Goal: Information Seeking & Learning: Learn about a topic

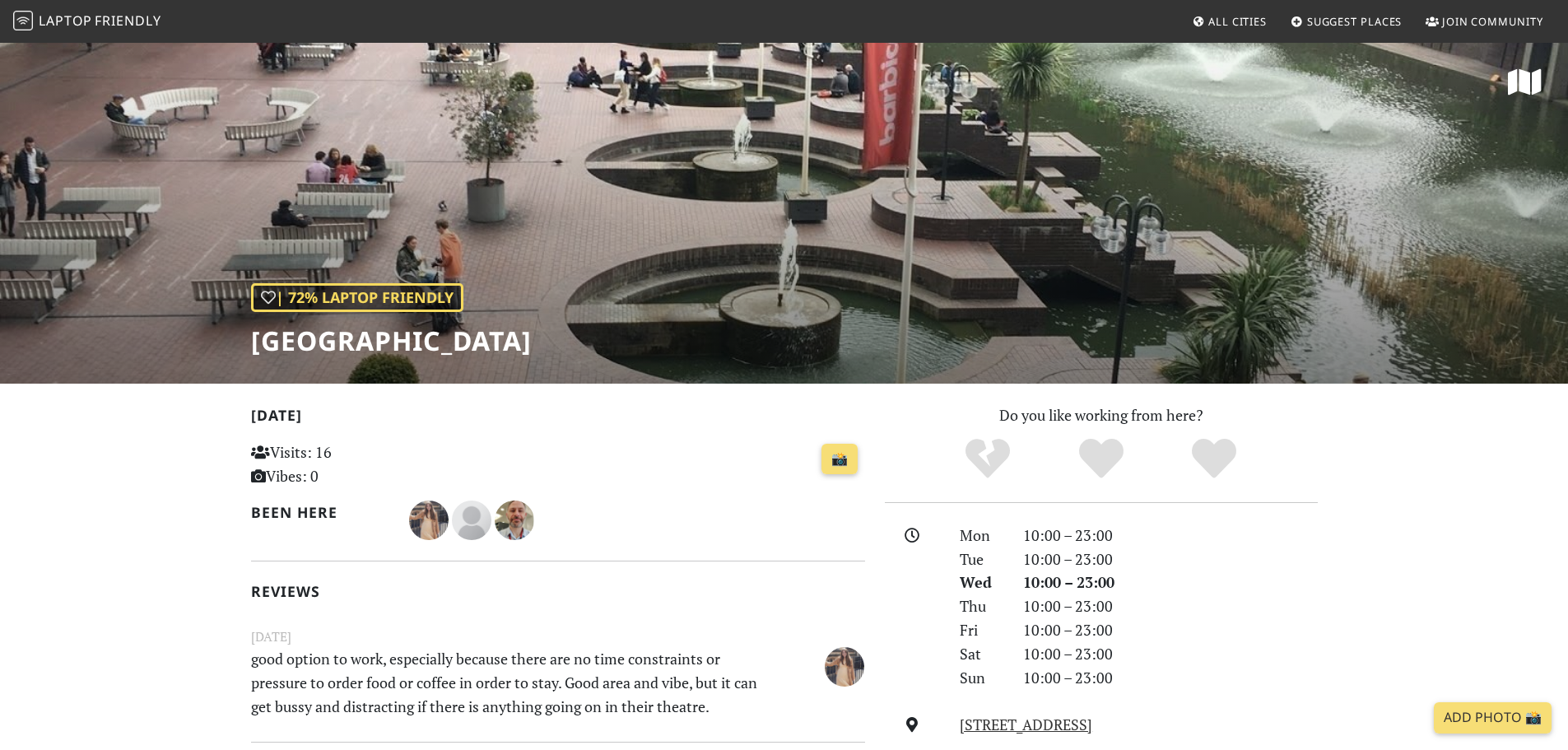
click at [1385, 19] on span "Suggest Places" at bounding box center [1354, 21] width 95 height 14
click at [380, 297] on div "| 72% Laptop Friendly" at bounding box center [356, 298] width 212 height 29
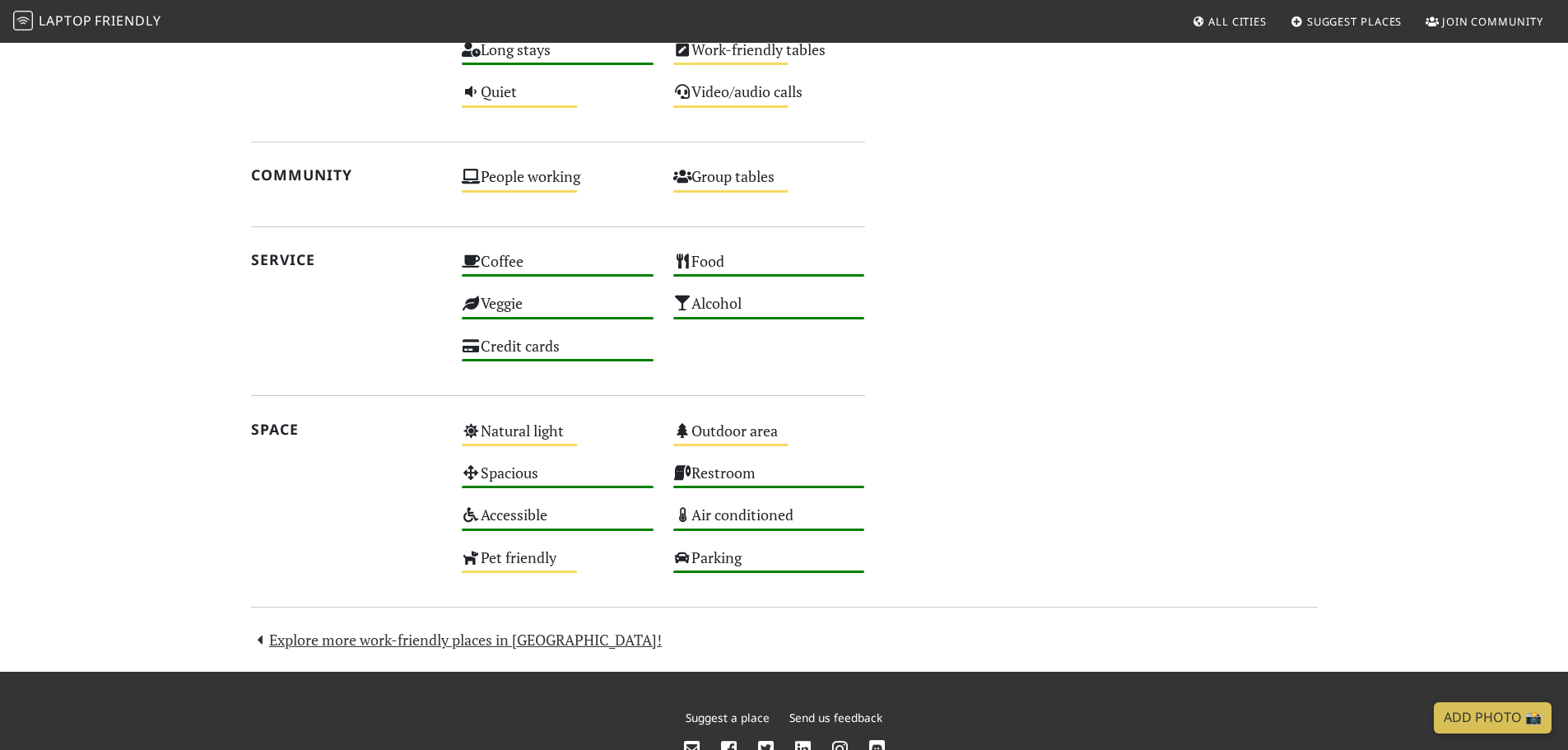
scroll to position [1148, 0]
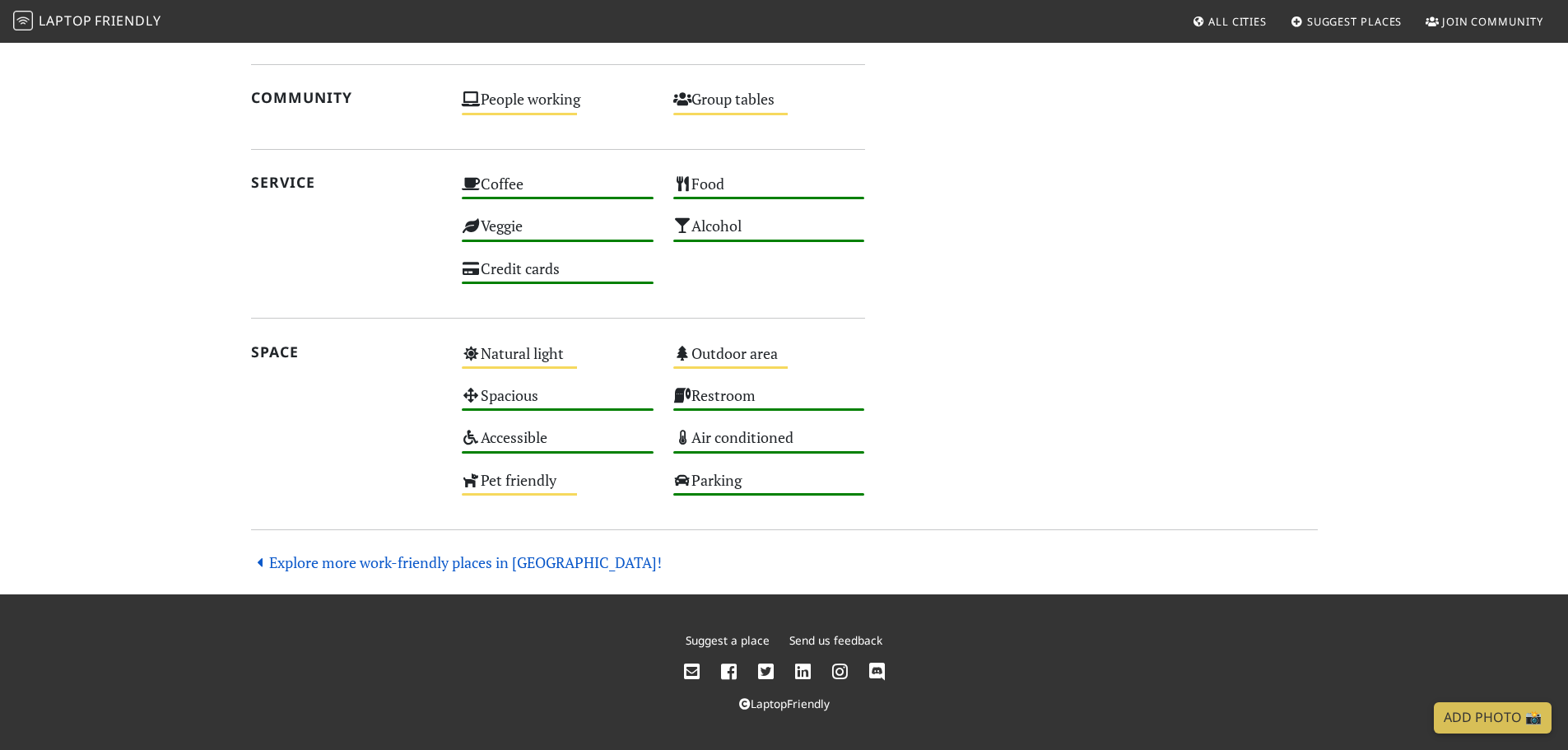
click at [342, 567] on link "Explore more work-friendly places in [GEOGRAPHIC_DATA]!" at bounding box center [456, 562] width 412 height 20
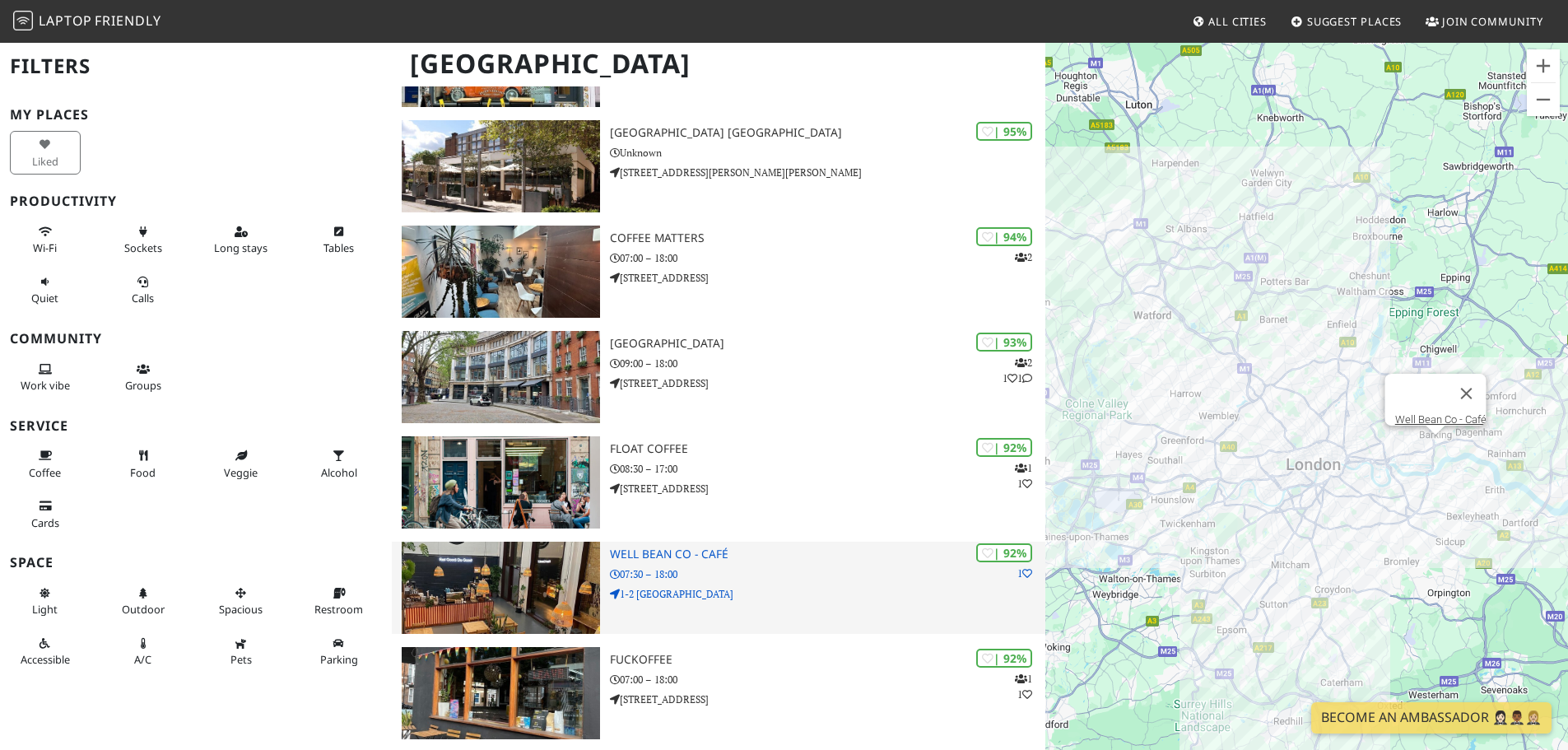
scroll to position [247, 0]
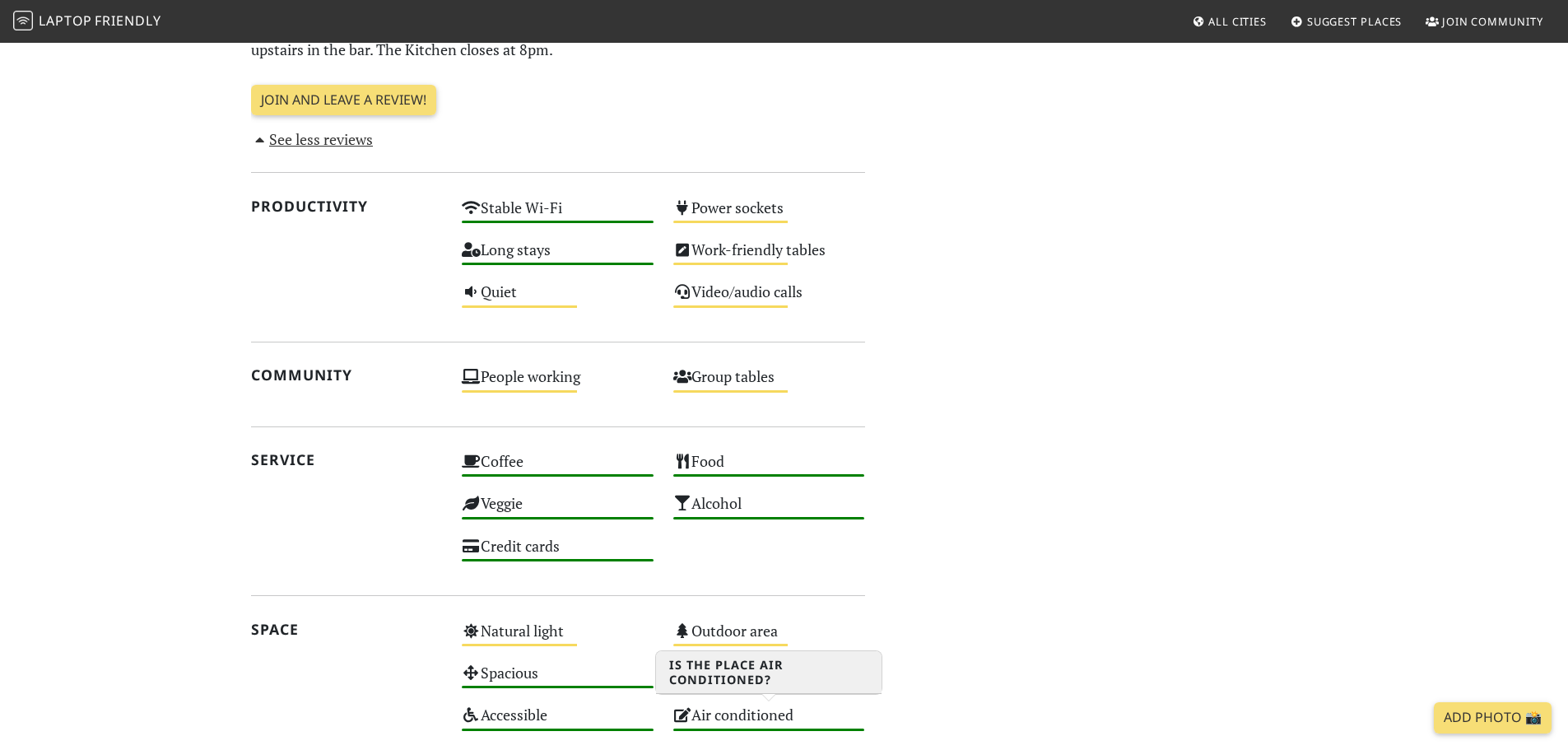
scroll to position [1148, 0]
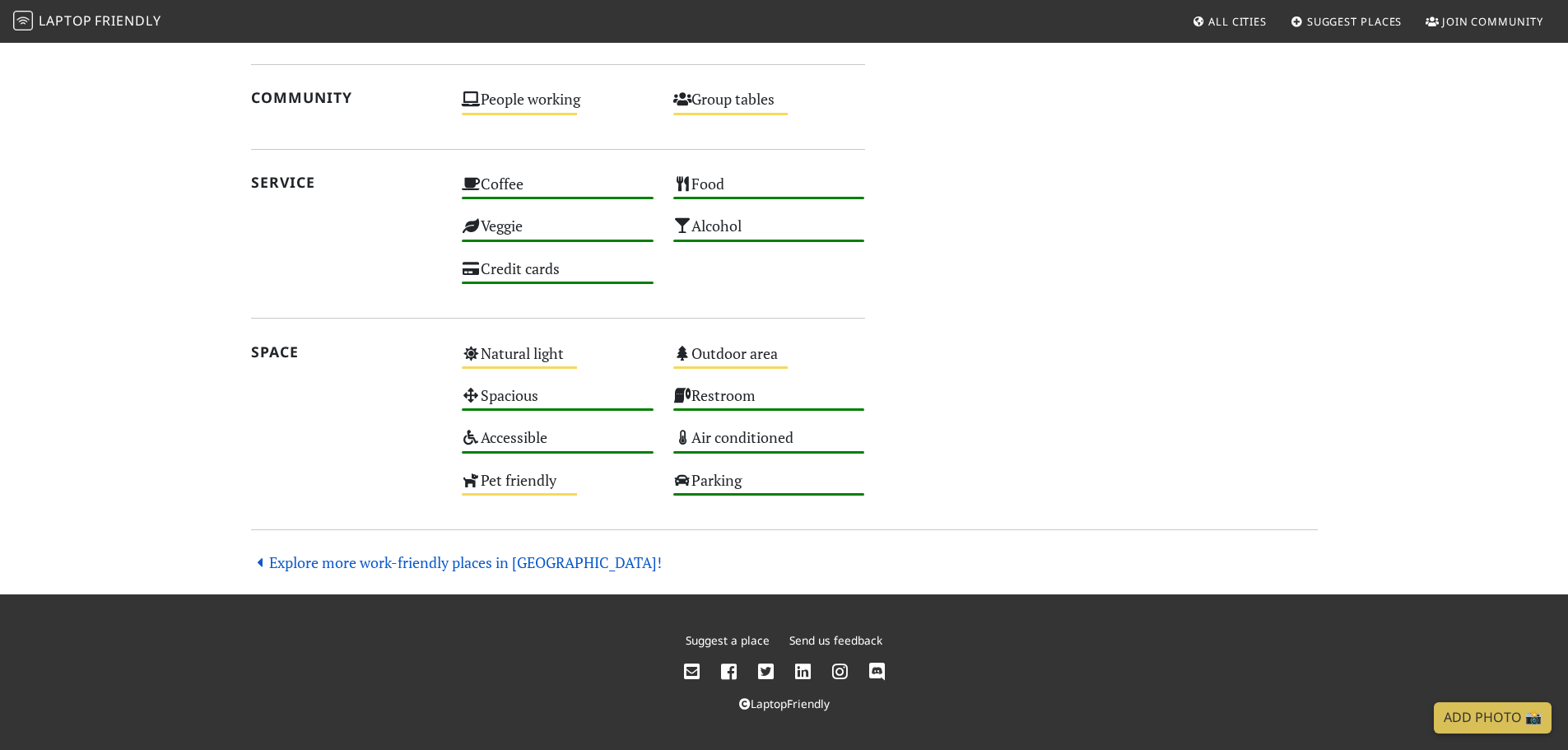
click at [344, 561] on link "Explore more work-friendly places in London!" at bounding box center [456, 562] width 412 height 20
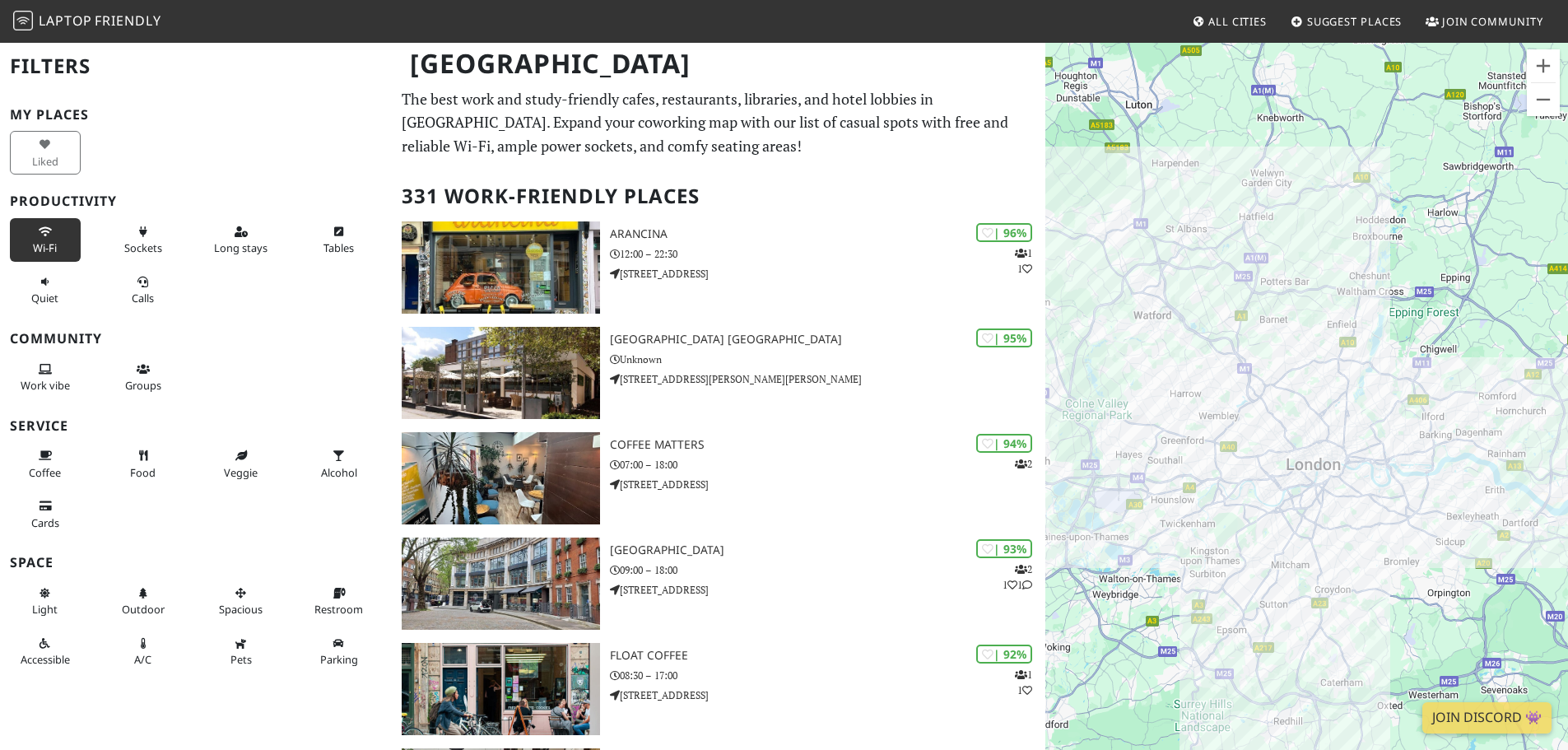
click at [49, 239] on button "Wi-Fi" at bounding box center [45, 239] width 71 height 43
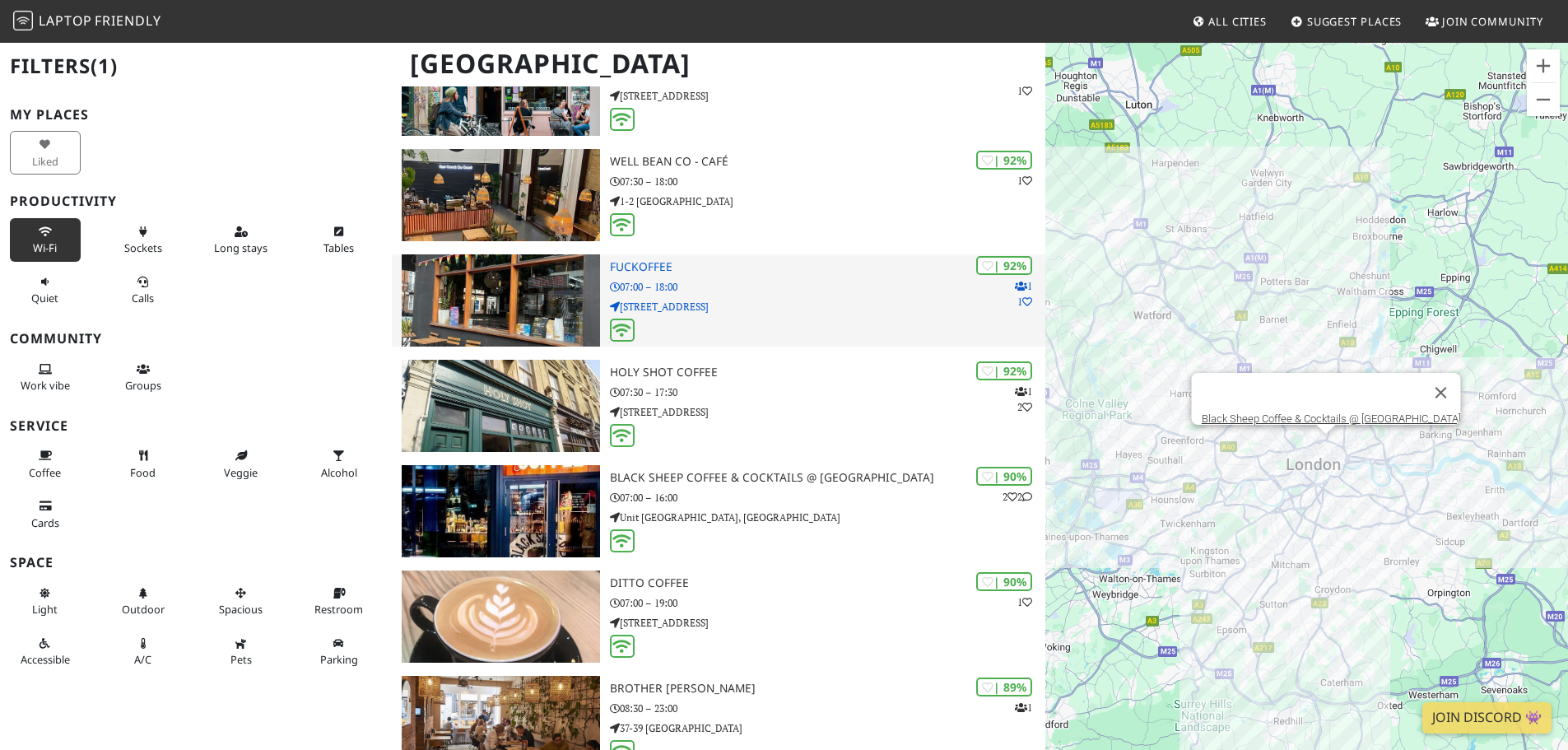
scroll to position [576, 0]
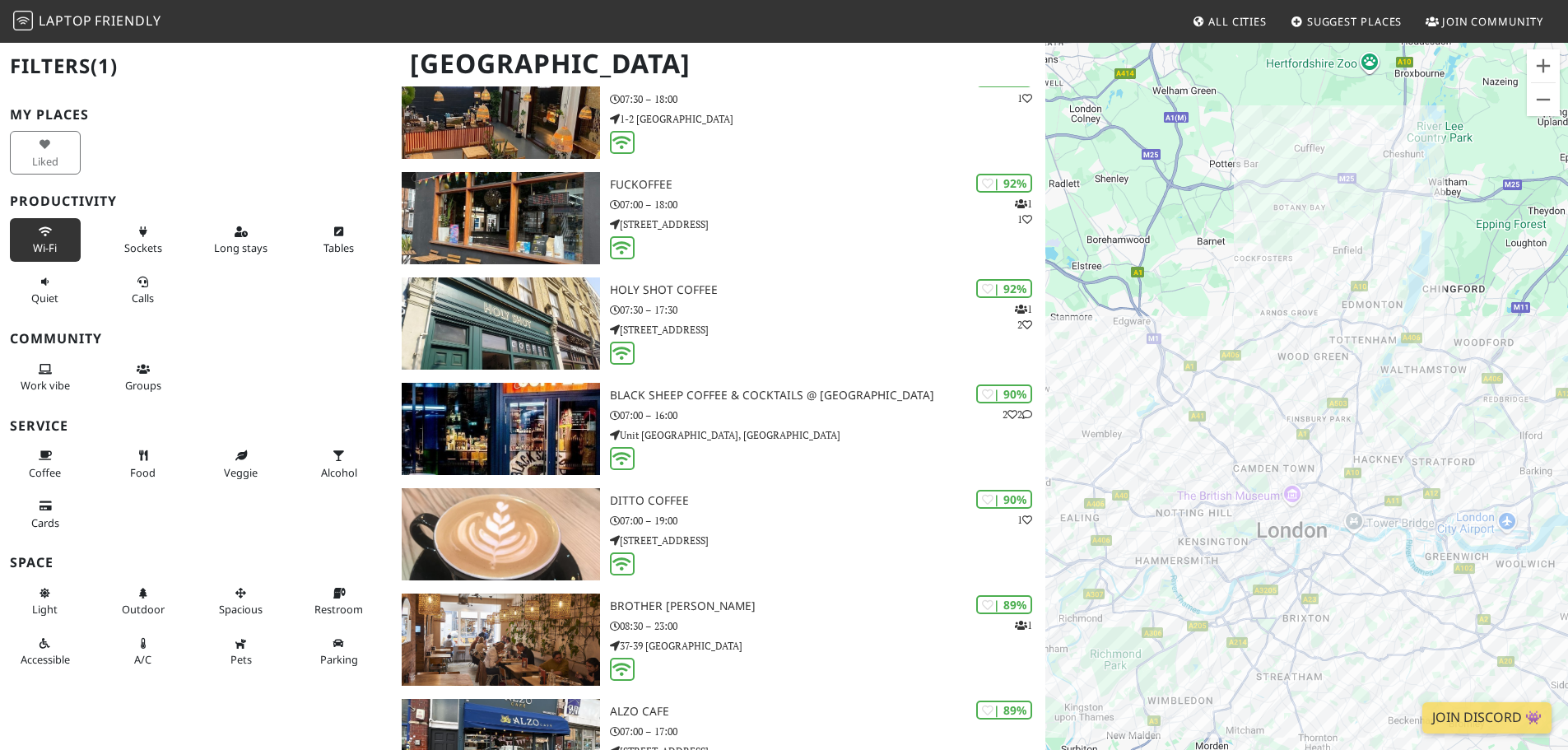
drag, startPoint x: 1244, startPoint y: 401, endPoint x: 1435, endPoint y: 327, distance: 204.8
click at [1435, 327] on div "To navigate, press the arrow keys." at bounding box center [1306, 416] width 522 height 750
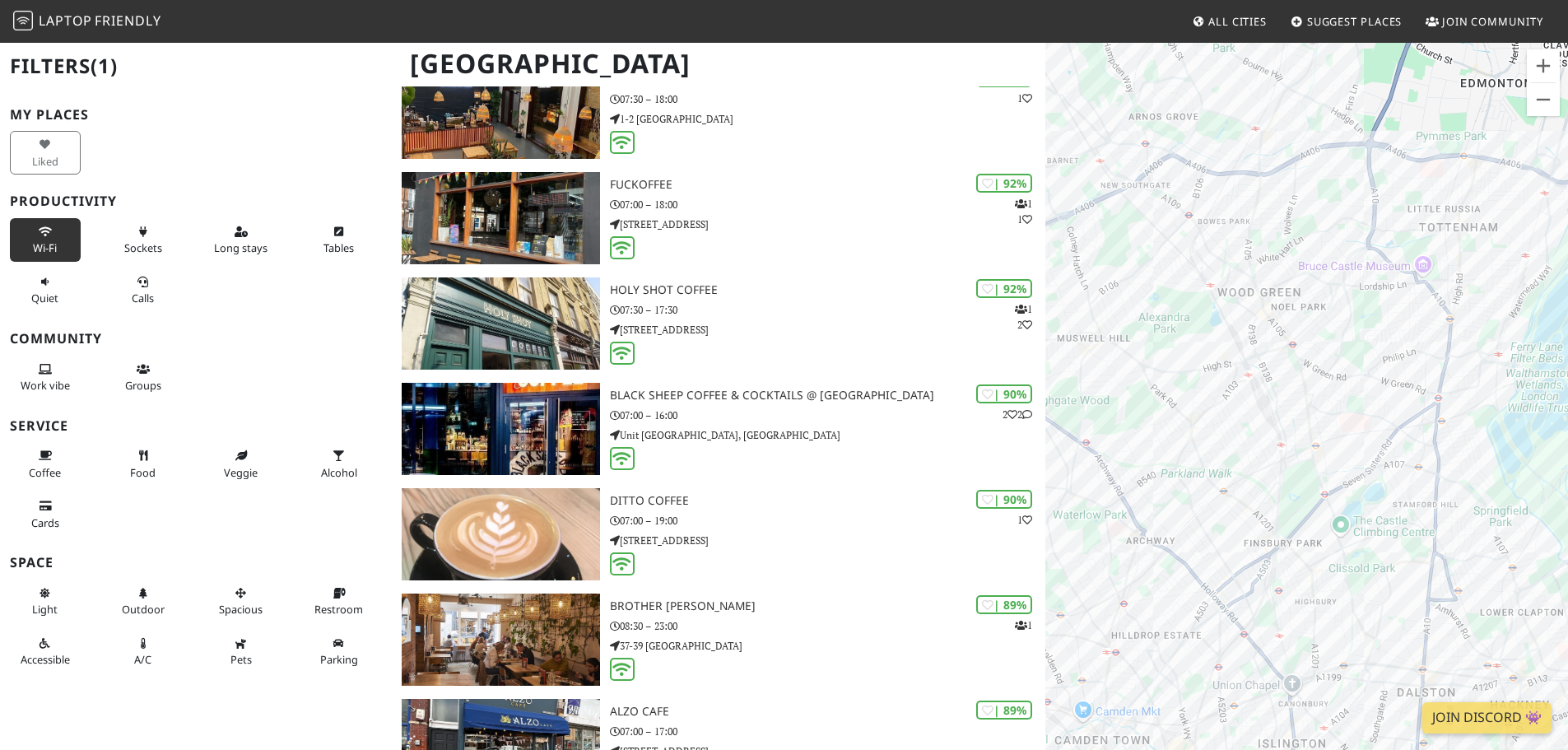
drag, startPoint x: 1286, startPoint y: 544, endPoint x: 1444, endPoint y: 100, distance: 471.3
click at [1448, 97] on div "To navigate, press the arrow keys." at bounding box center [1306, 416] width 522 height 750
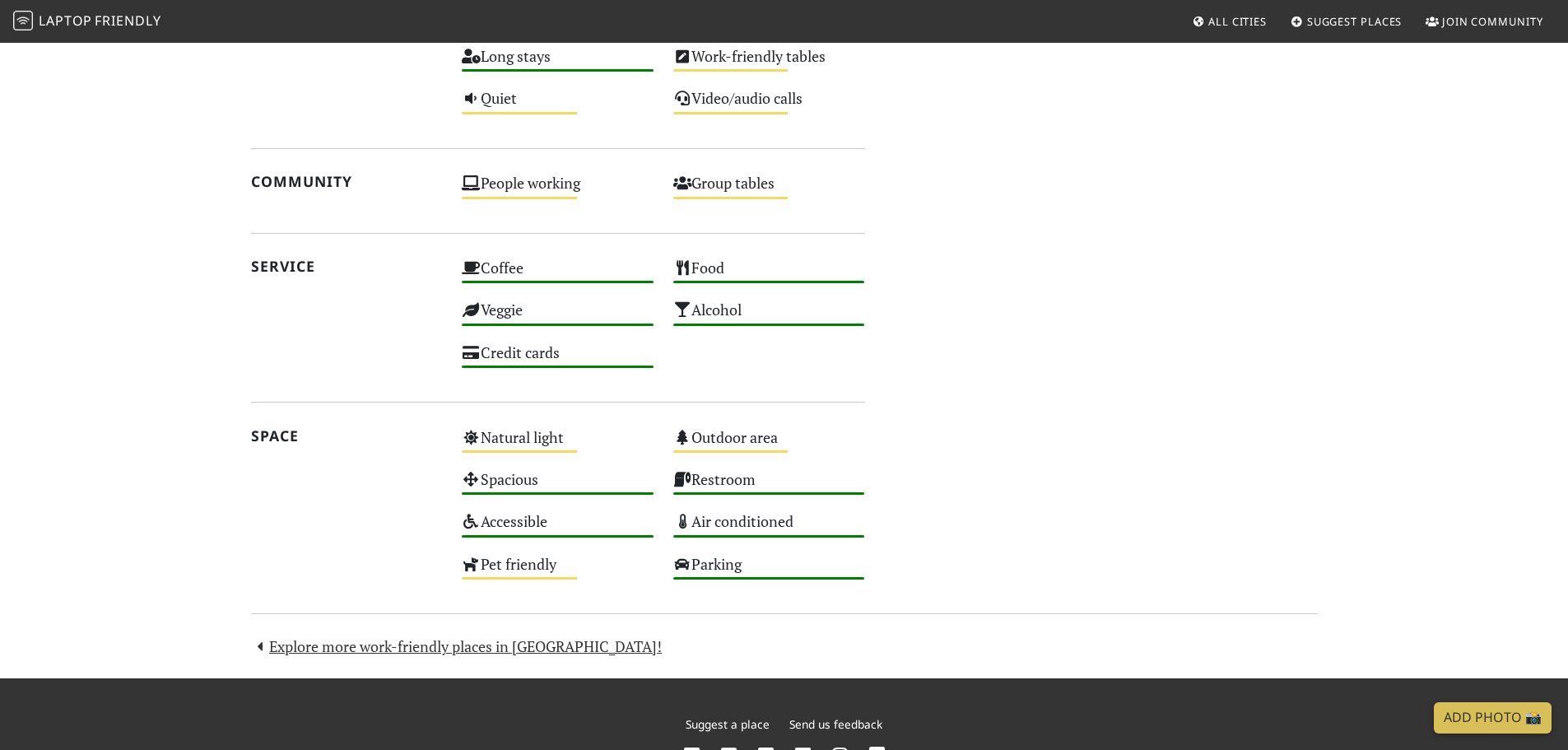
scroll to position [1148, 0]
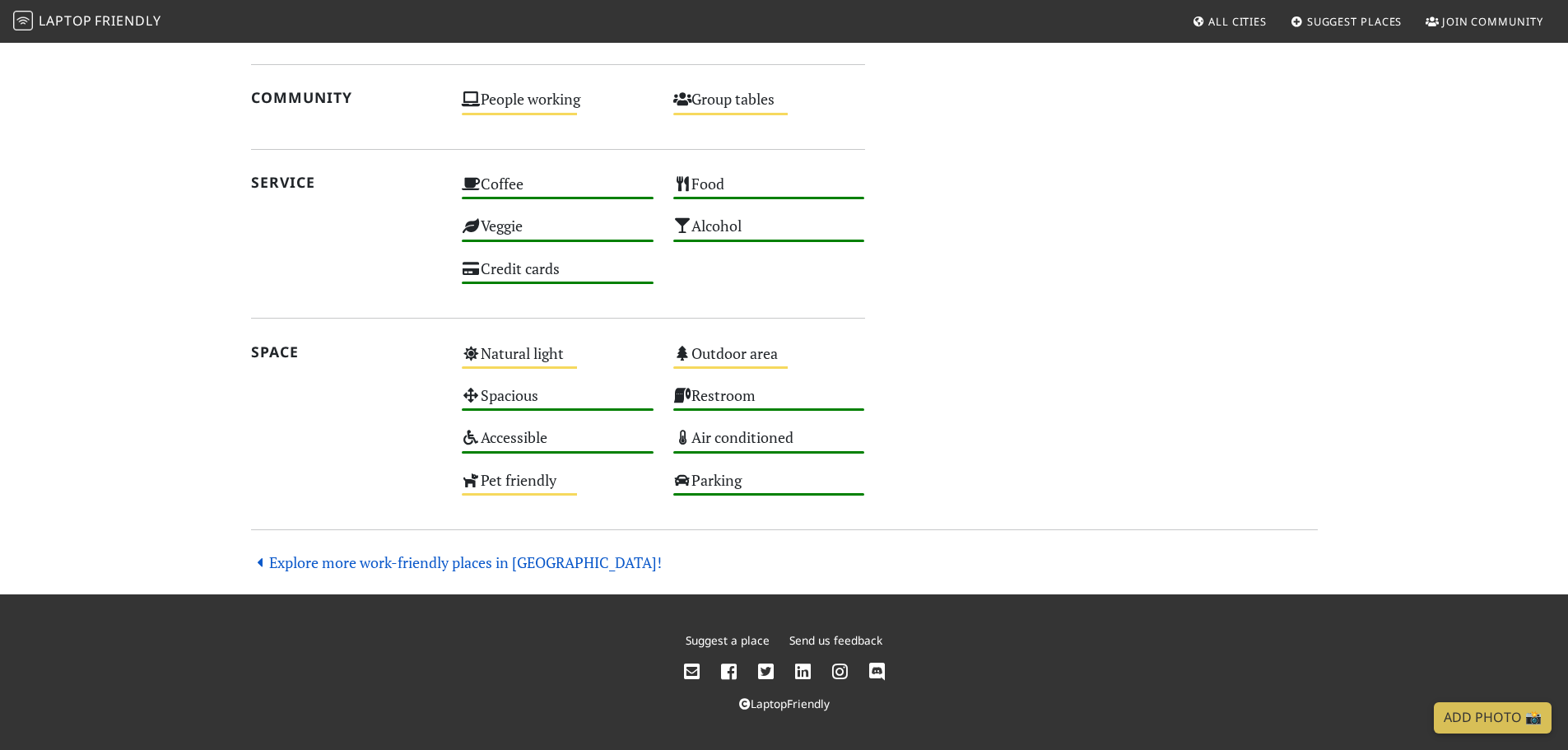
click at [406, 565] on link "Explore more work-friendly places in London!" at bounding box center [456, 562] width 412 height 20
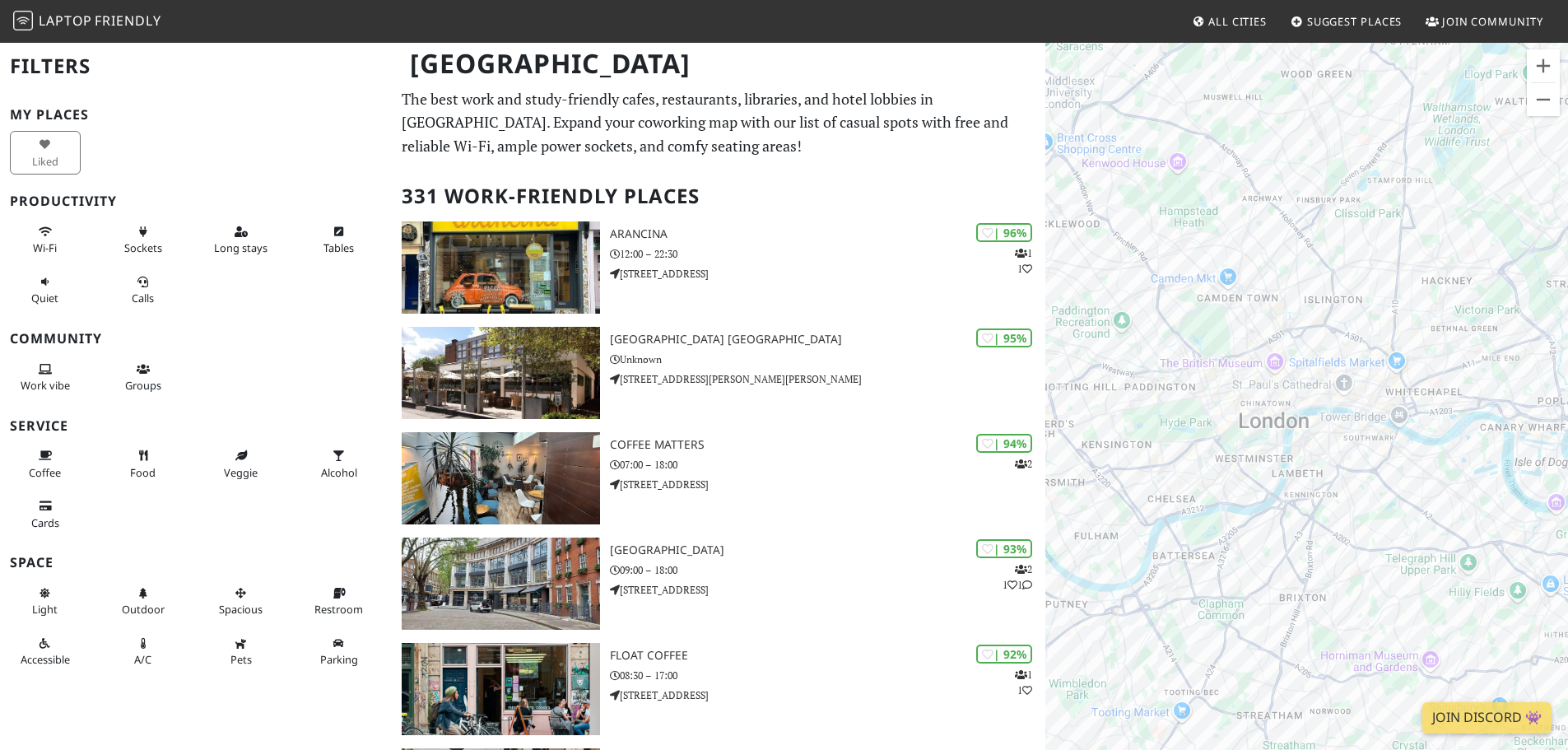
drag, startPoint x: 1286, startPoint y: 419, endPoint x: 1580, endPoint y: 462, distance: 297.1
click at [1567, 462] on html "Laptop Friendly All Cities Suggest Places Join Community London Filters My Plac…" at bounding box center [784, 375] width 1568 height 750
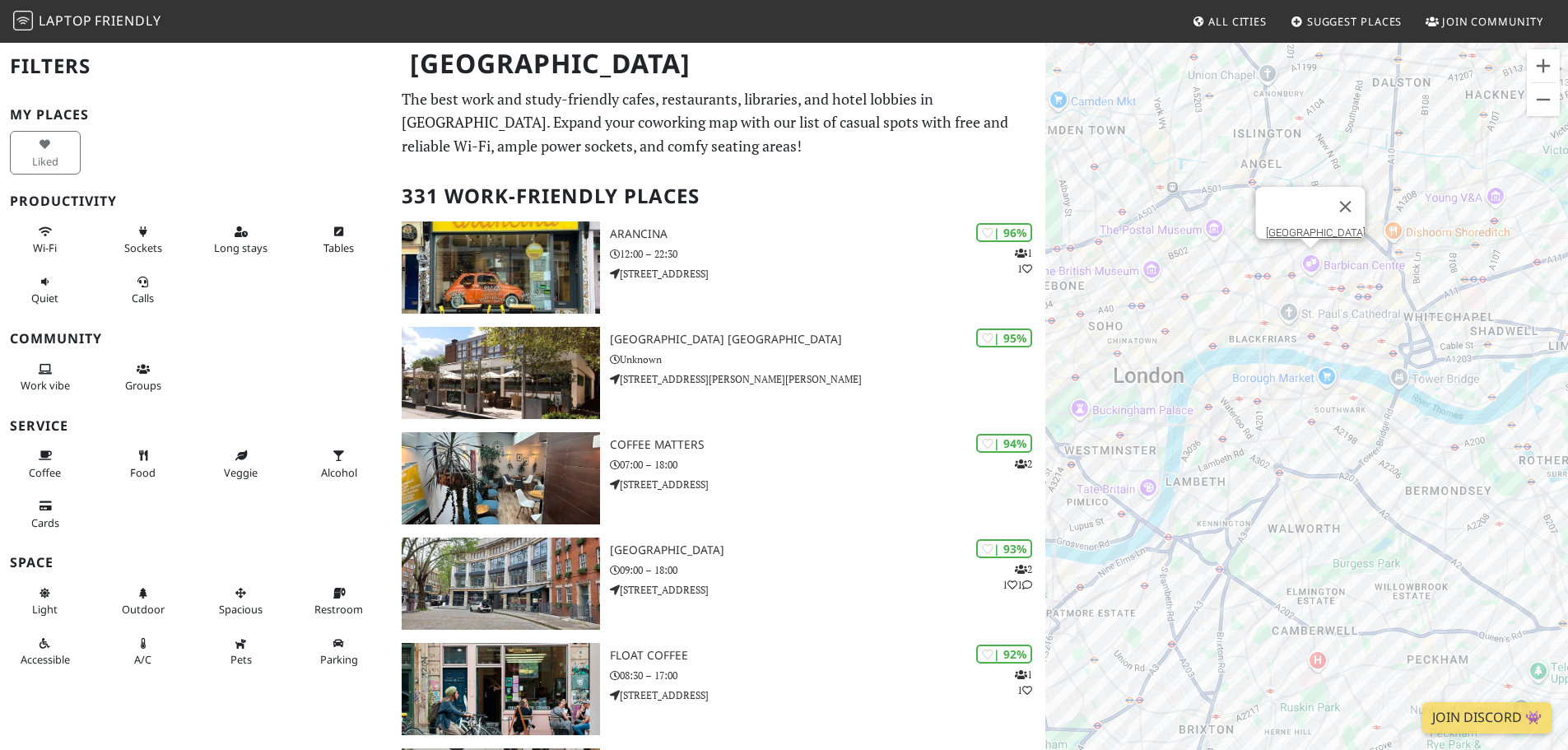
click at [1310, 259] on div "To navigate, press the arrow keys. Barbican Library" at bounding box center [1306, 416] width 522 height 750
click at [1296, 227] on link "Barbican Library" at bounding box center [1315, 232] width 100 height 12
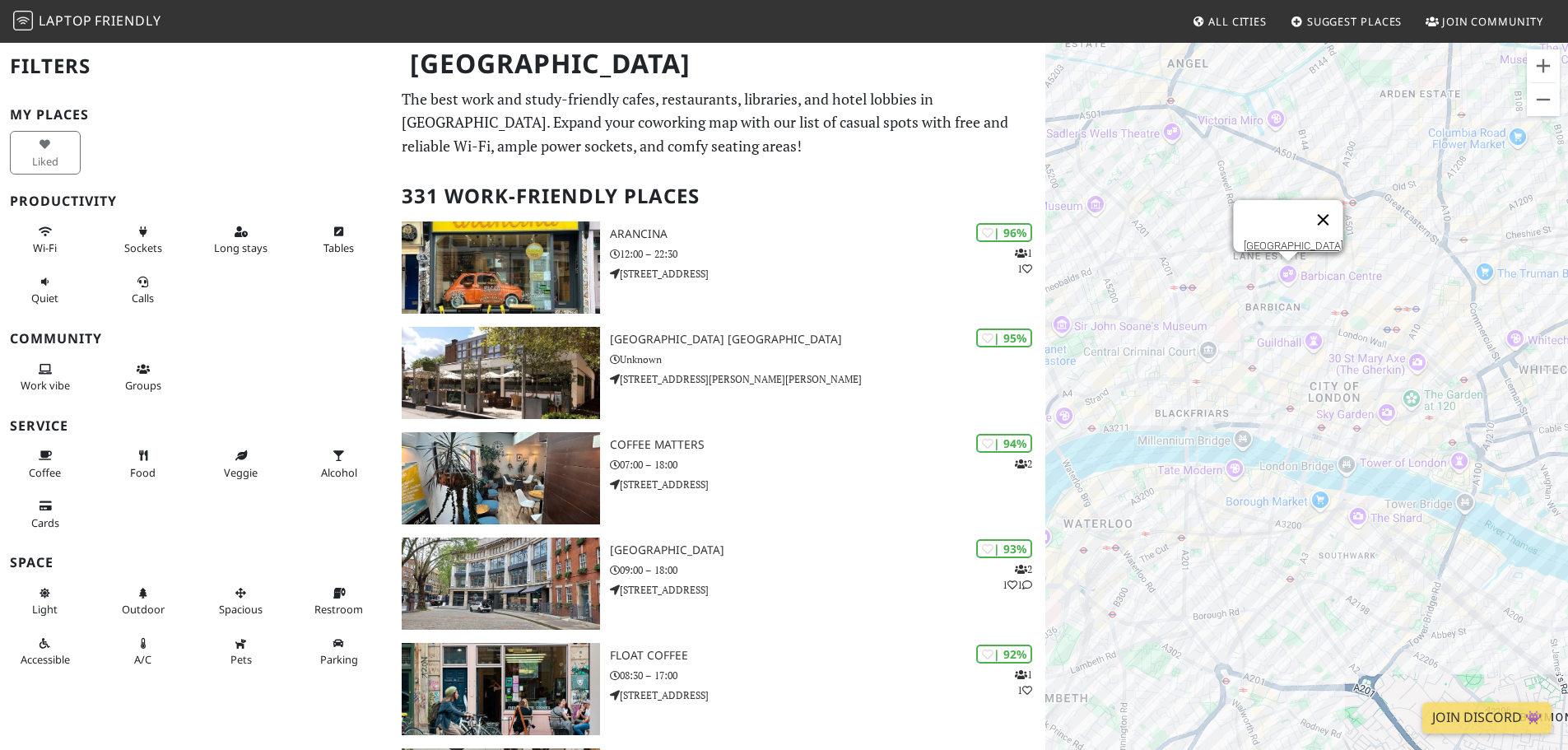
click at [1321, 211] on button "Close" at bounding box center [1322, 219] width 39 height 39
click at [1321, 207] on button "Close" at bounding box center [1322, 219] width 39 height 39
click at [1300, 269] on div "To navigate, press the arrow keys. Barbican Centre" at bounding box center [1306, 416] width 522 height 750
click at [1291, 237] on link "[GEOGRAPHIC_DATA]" at bounding box center [1297, 243] width 100 height 12
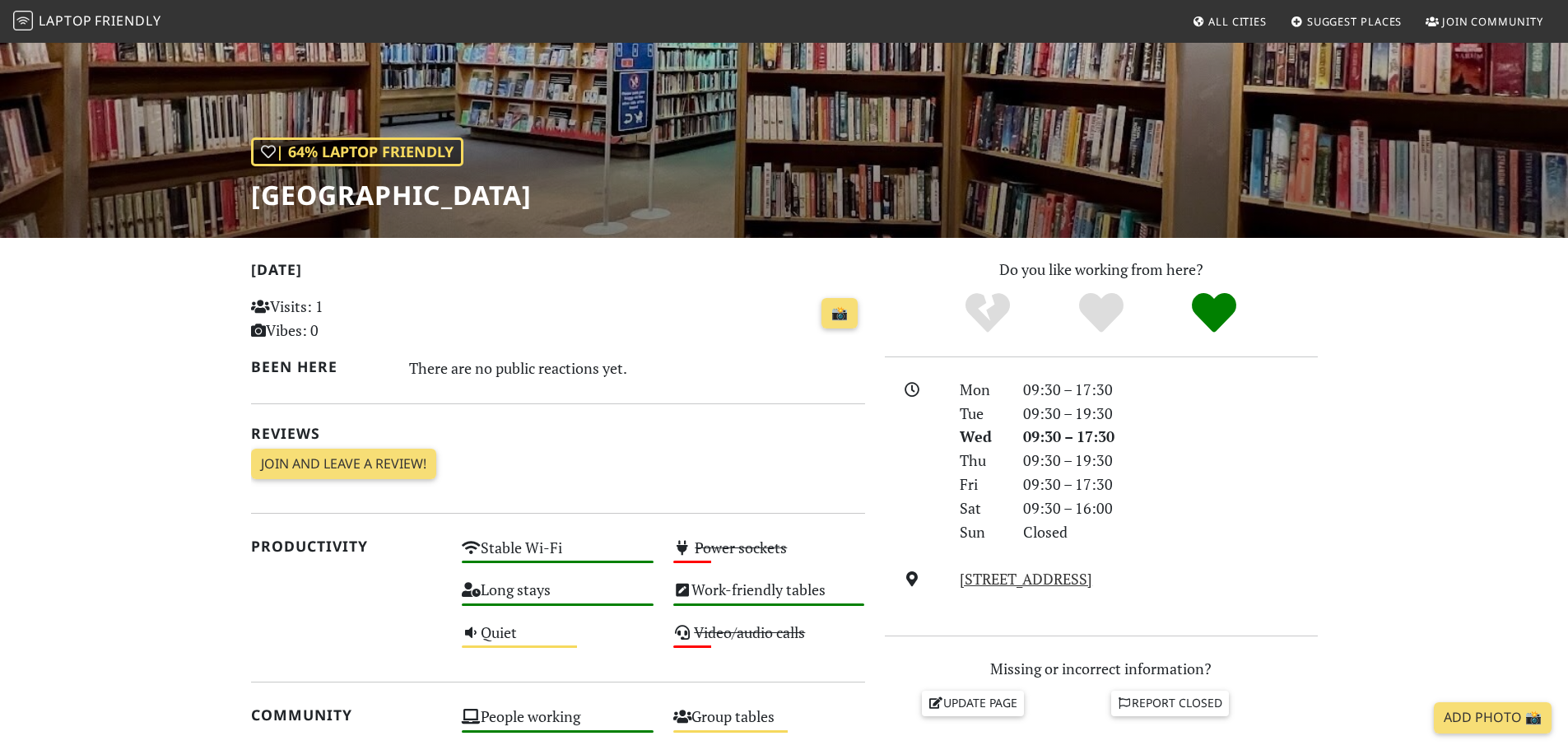
scroll to position [164, 0]
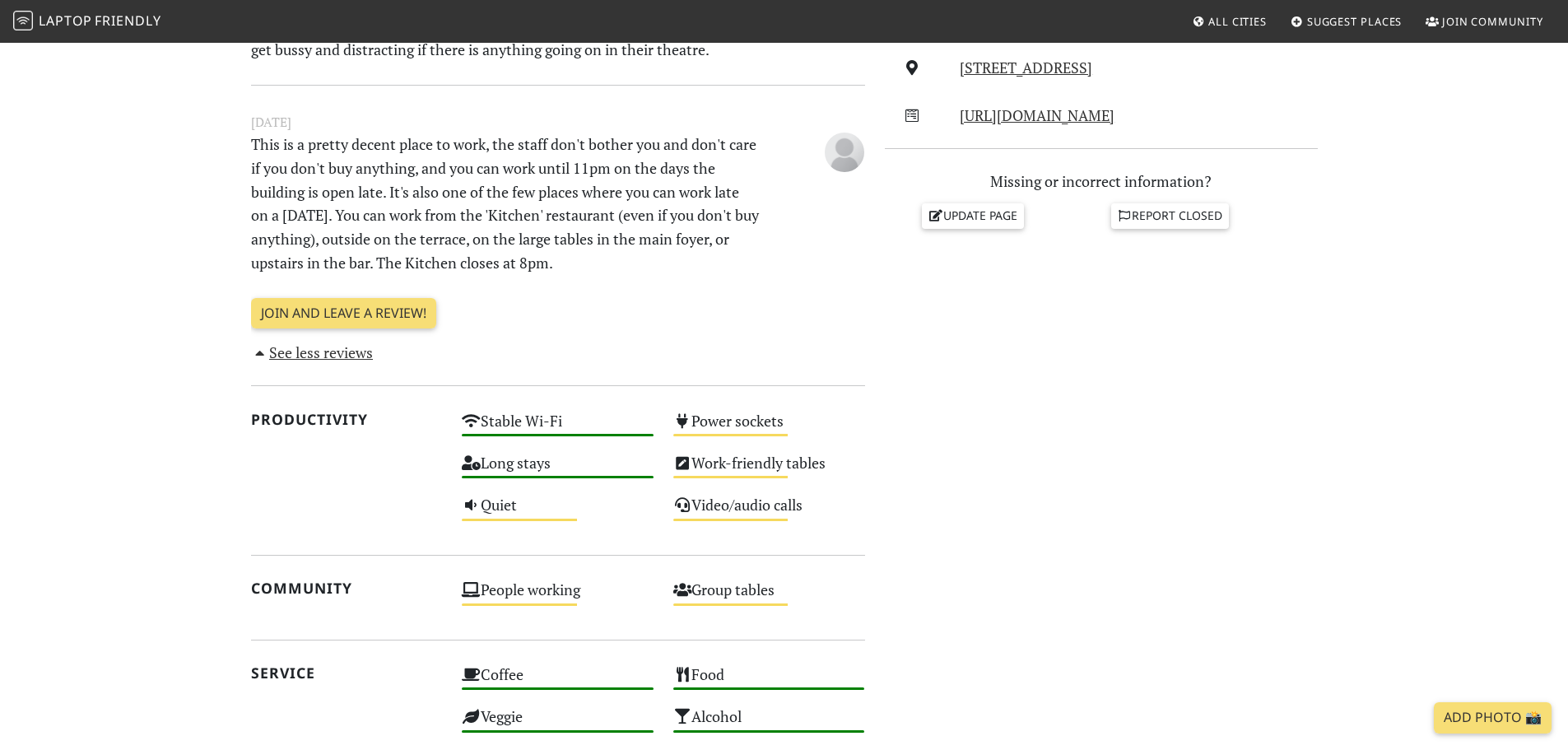
scroll to position [659, 0]
